Goal: Task Accomplishment & Management: Complete application form

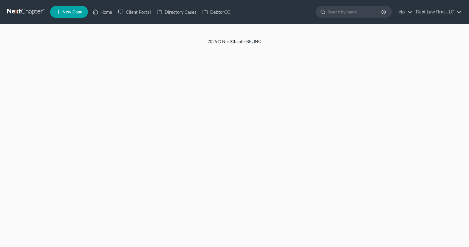
select select "4"
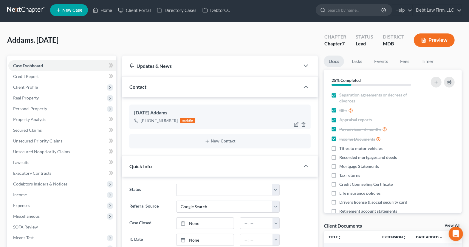
scroll to position [1, 0]
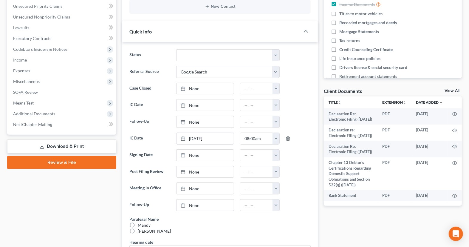
click at [81, 161] on link "Review & File" at bounding box center [61, 162] width 109 height 13
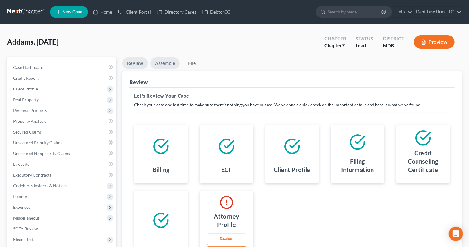
click at [169, 67] on link "Assemble" at bounding box center [165, 63] width 30 height 12
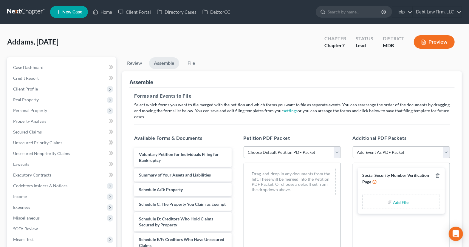
click at [278, 152] on select "Choose Default Petition PDF Packet Emergency Filing (Voluntary Petition and Cre…" at bounding box center [292, 152] width 97 height 12
select select "0"
click at [244, 146] on select "Choose Default Petition PDF Packet Emergency Filing (Voluntary Petition and Cre…" at bounding box center [292, 152] width 97 height 12
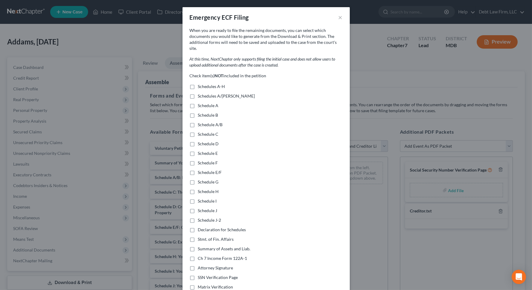
scroll to position [61, 0]
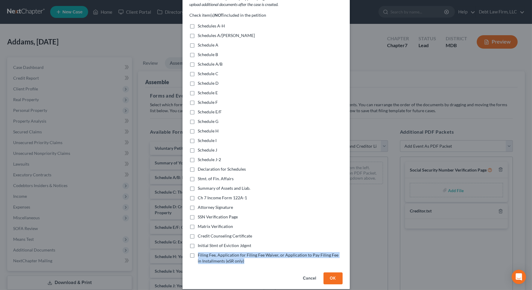
drag, startPoint x: 246, startPoint y: 257, endPoint x: 196, endPoint y: 251, distance: 49.6
click at [198, 247] on label "Filing Fee, Application for Filing Fee Waiver, or Application to Pay Filing Fee…" at bounding box center [270, 258] width 144 height 12
copy span "Filing Fee, Application for Filing Fee Waiver, or Application to Pay Filing Fee…"
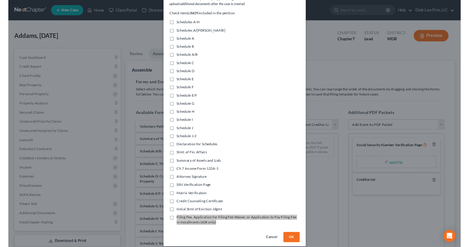
scroll to position [0, 0]
